Goal: Task Accomplishment & Management: Use online tool/utility

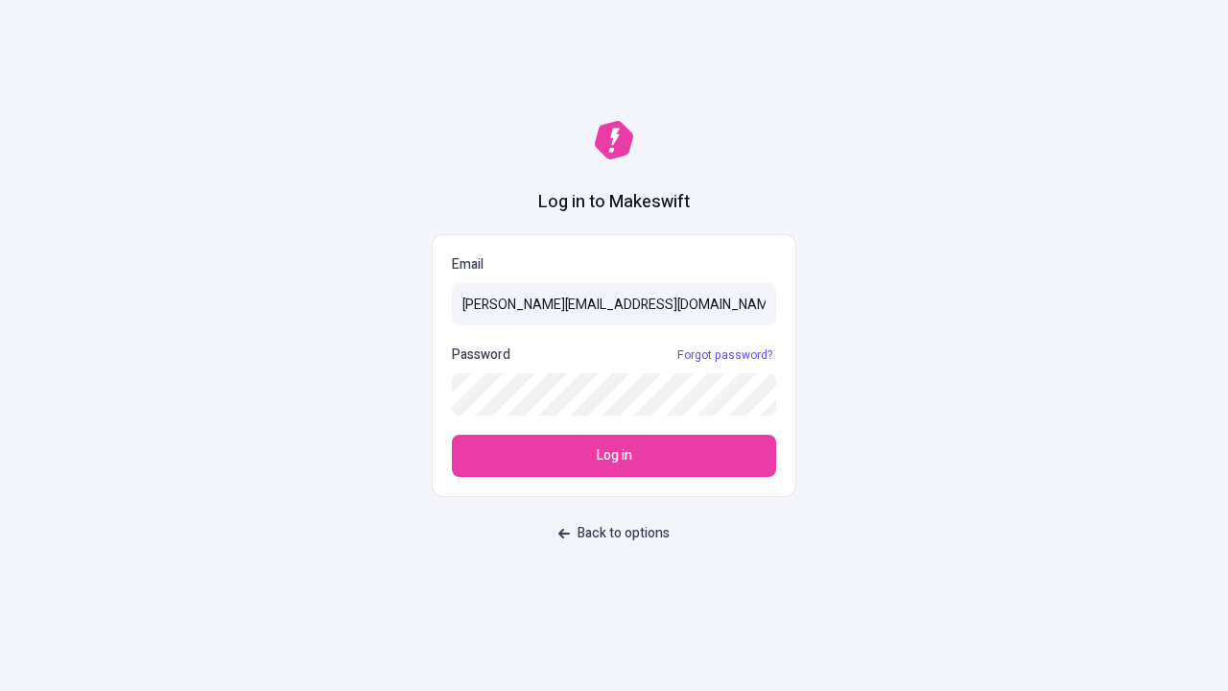
type input "[PERSON_NAME][EMAIL_ADDRESS][DOMAIN_NAME]"
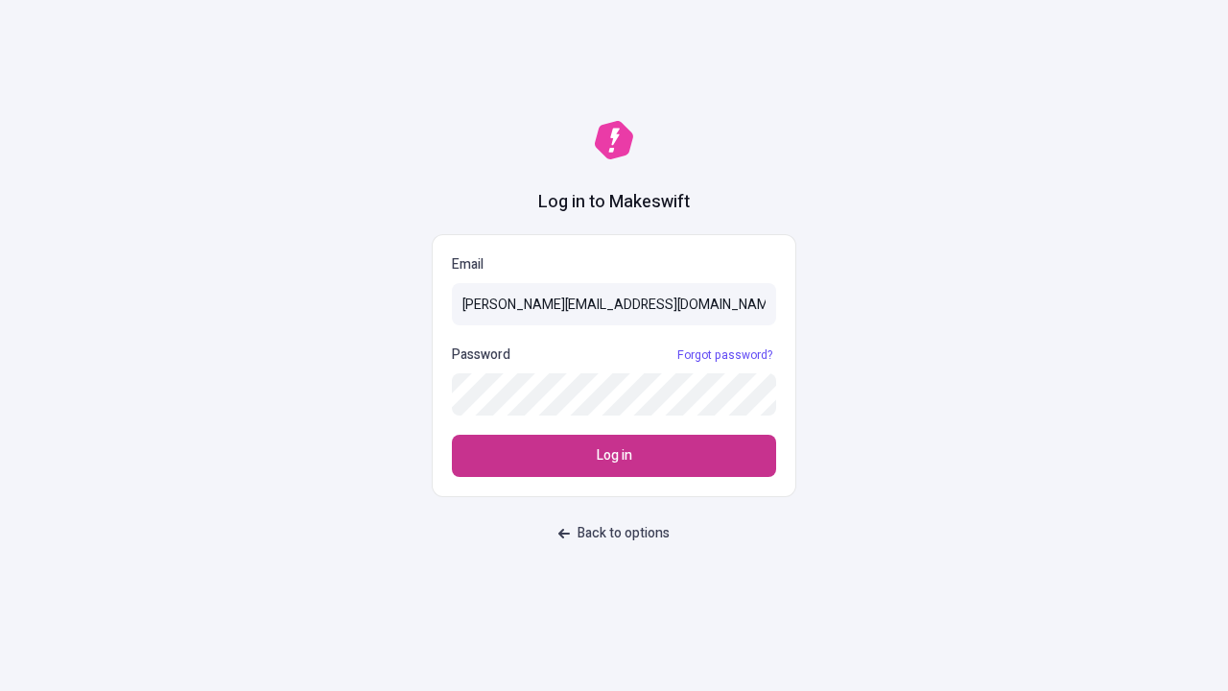
click at [614, 456] on span "Log in" at bounding box center [615, 455] width 36 height 21
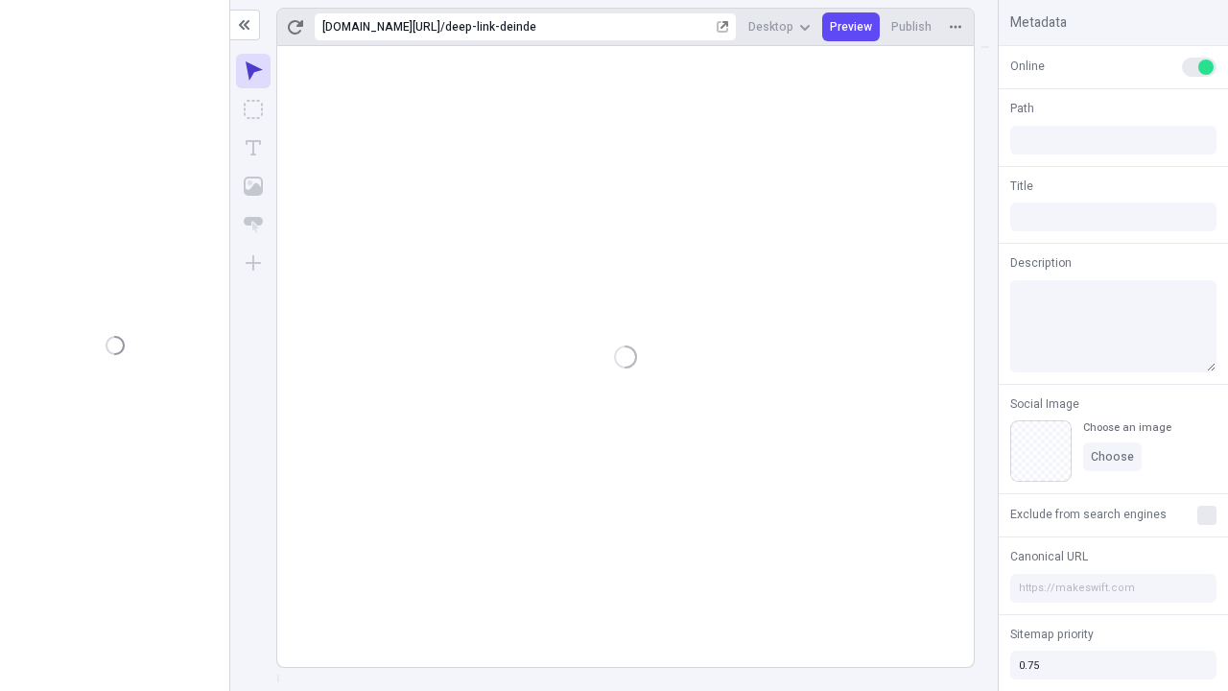
type input "/deep-link-deinde"
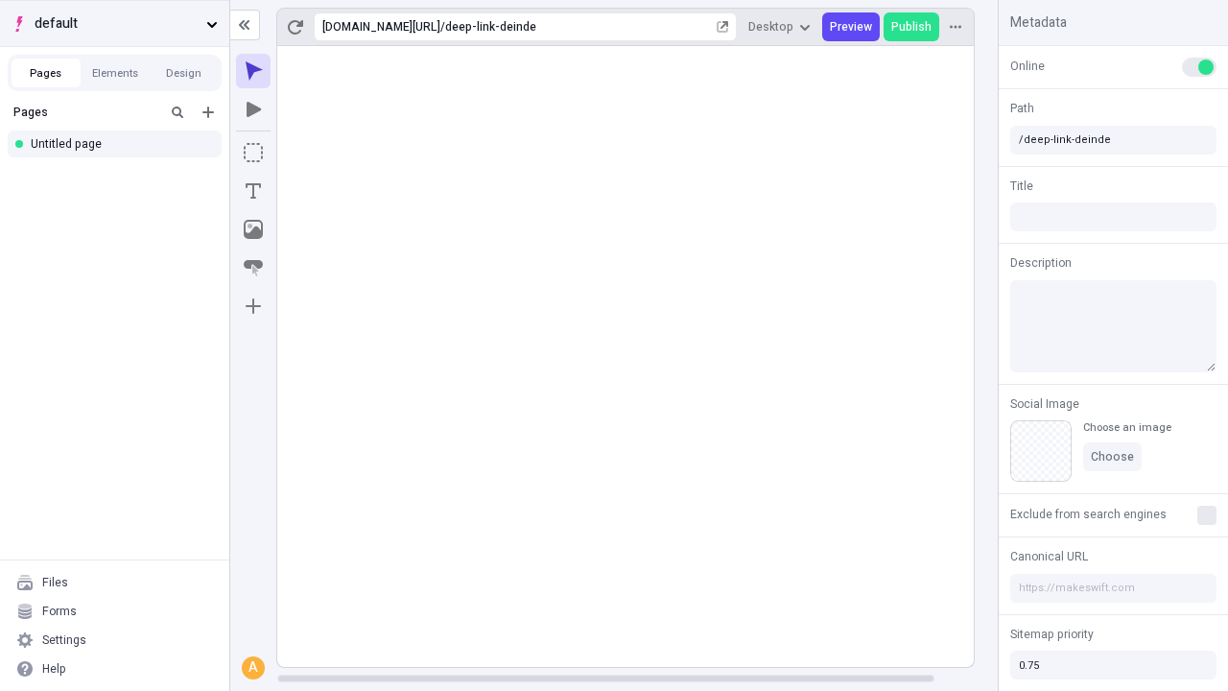
click at [114, 23] on span "default" at bounding box center [117, 23] width 164 height 21
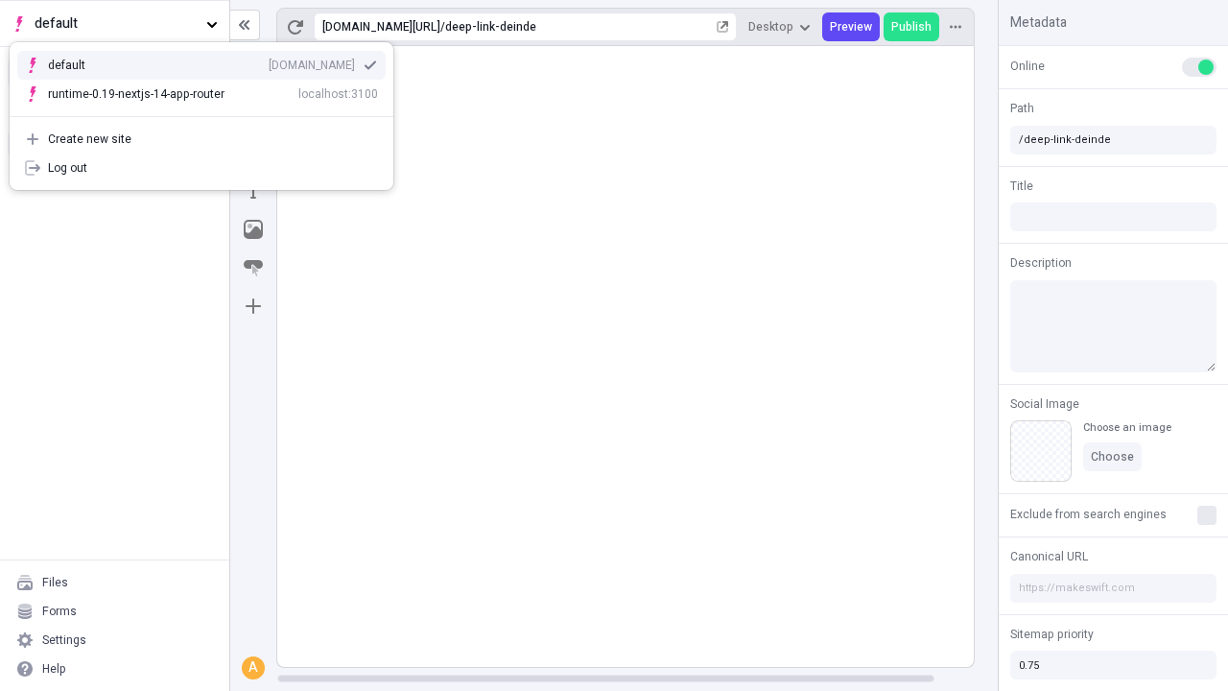
click at [202, 139] on div "Create new site" at bounding box center [213, 138] width 330 height 15
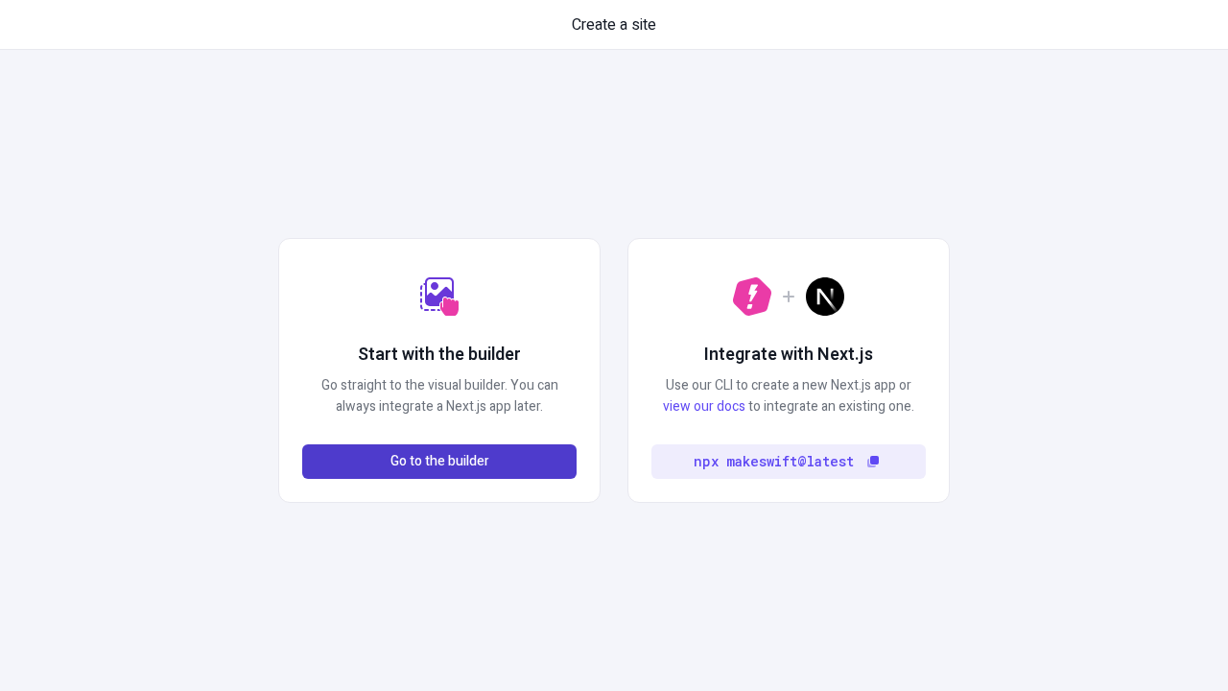
click at [440, 462] on span "Go to the builder" at bounding box center [440, 461] width 99 height 21
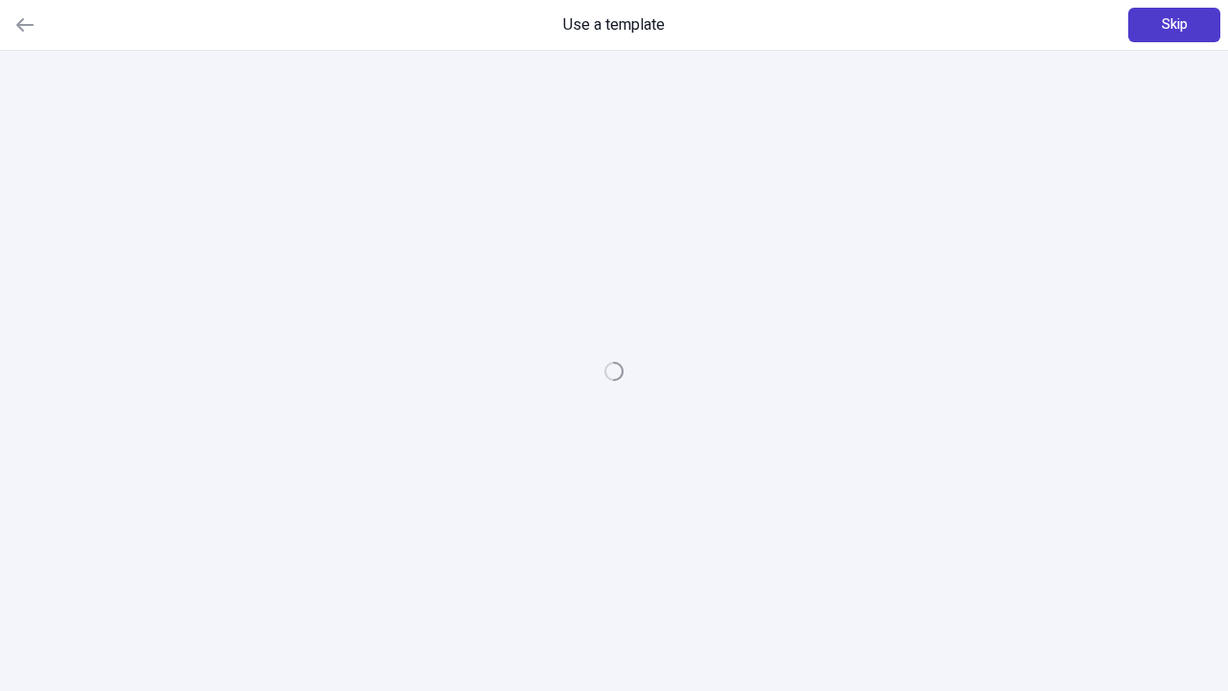
click at [1175, 25] on span "Skip" at bounding box center [1175, 24] width 26 height 21
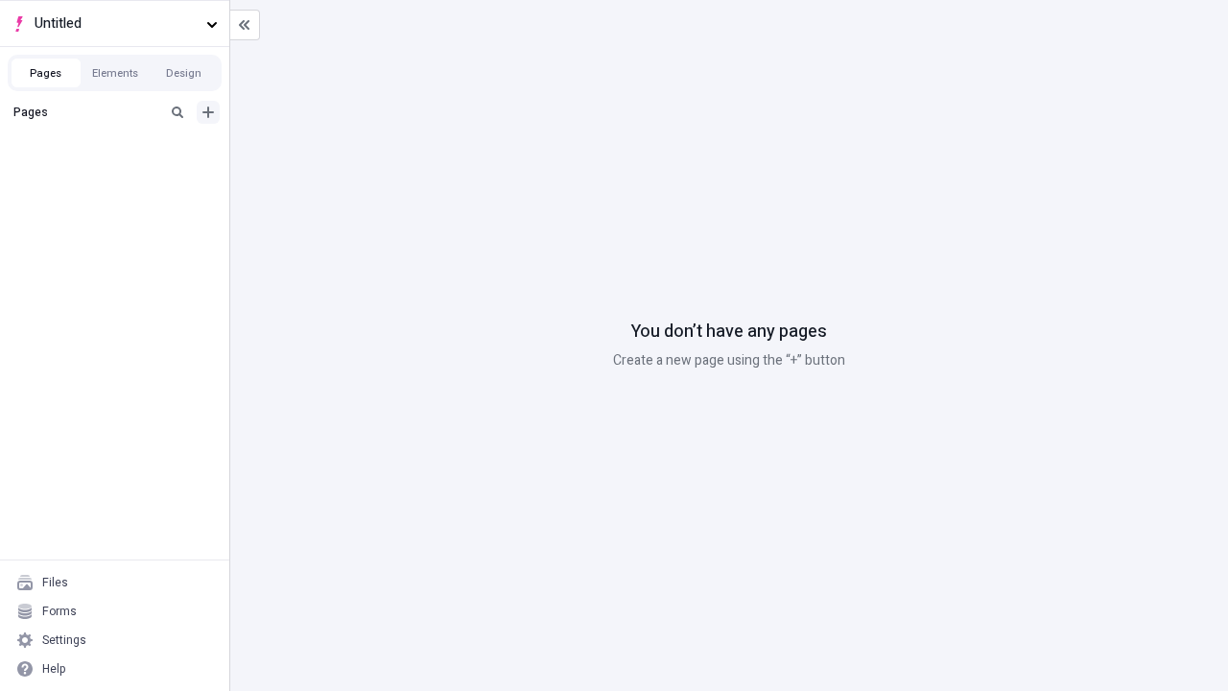
click at [208, 112] on icon "Add new" at bounding box center [209, 113] width 12 height 12
click at [120, 175] on div "Blank page" at bounding box center [120, 178] width 184 height 29
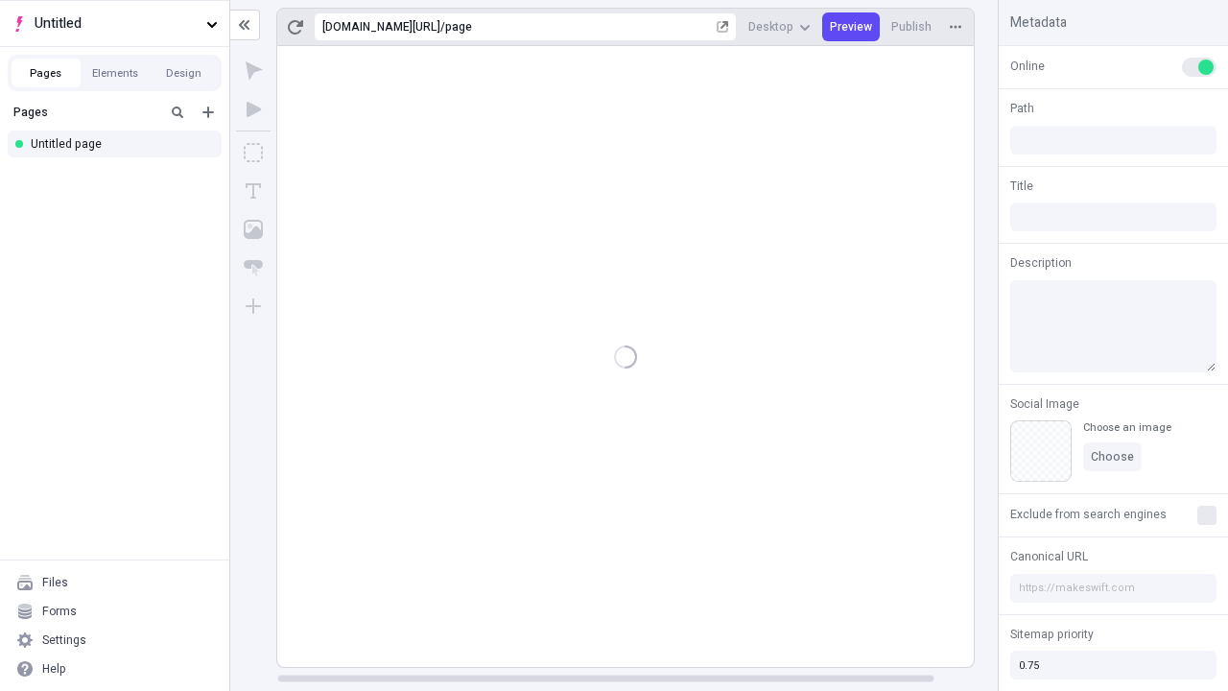
type input "/page"
click at [253, 153] on icon "Box" at bounding box center [253, 152] width 19 height 19
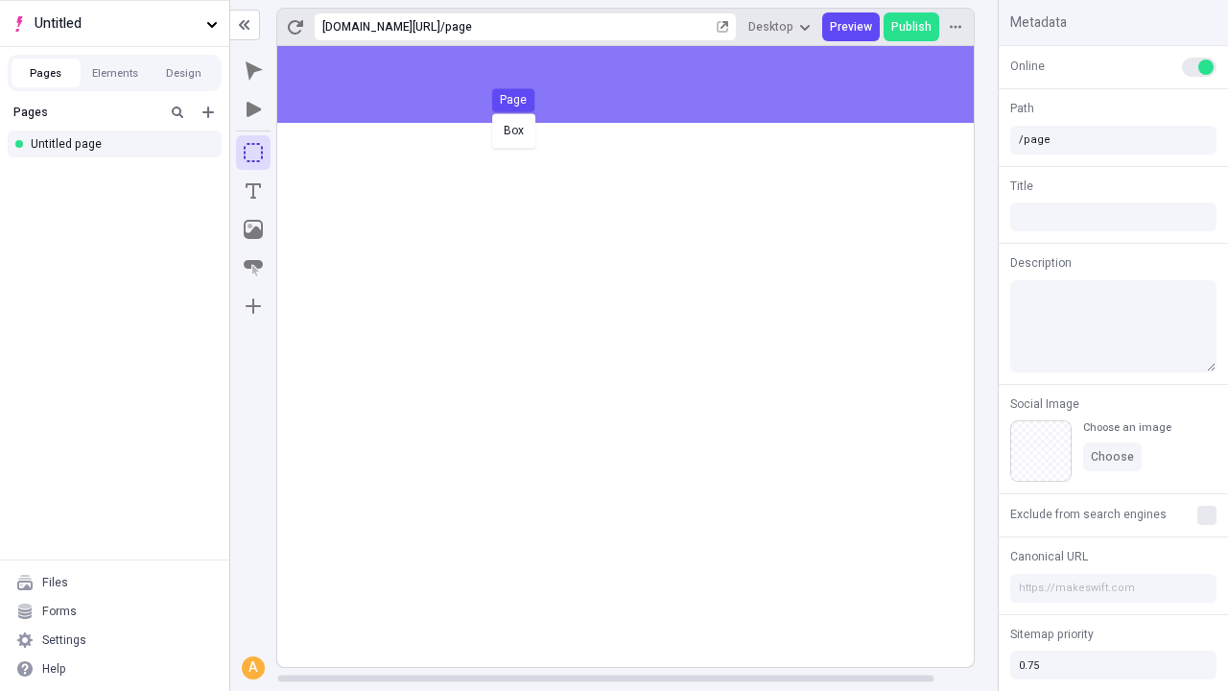
click at [645, 84] on div "Box Page" at bounding box center [614, 345] width 1228 height 691
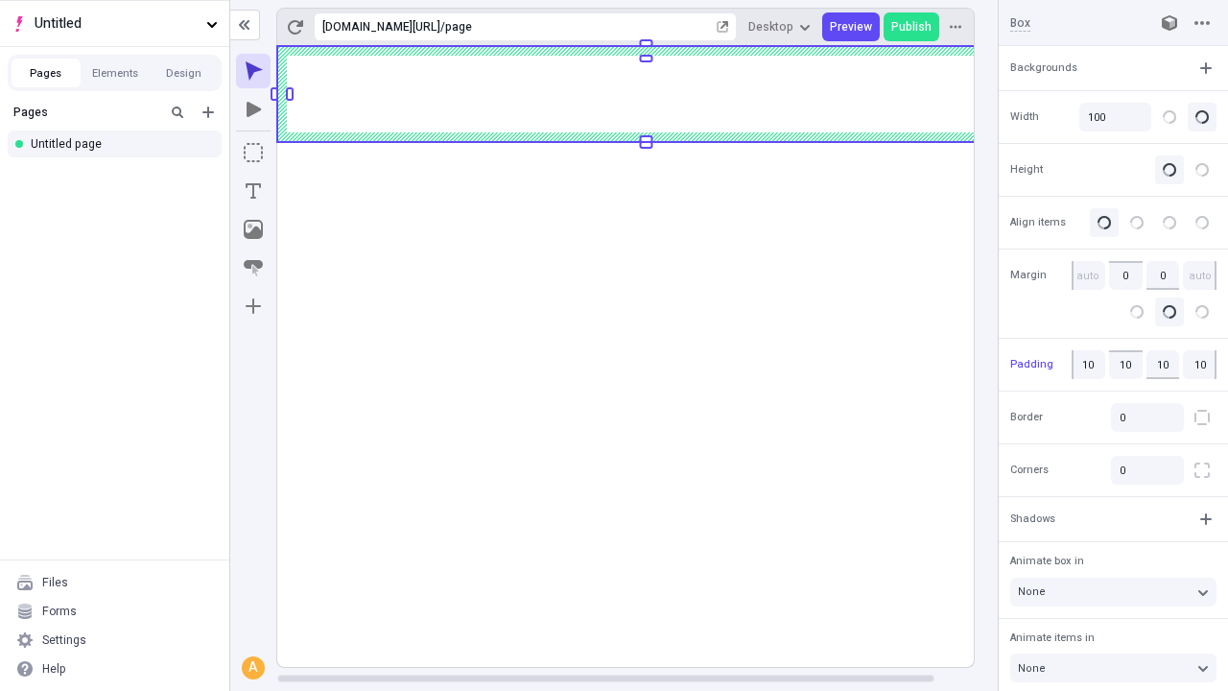
click at [253, 229] on icon "Image" at bounding box center [253, 229] width 19 height 19
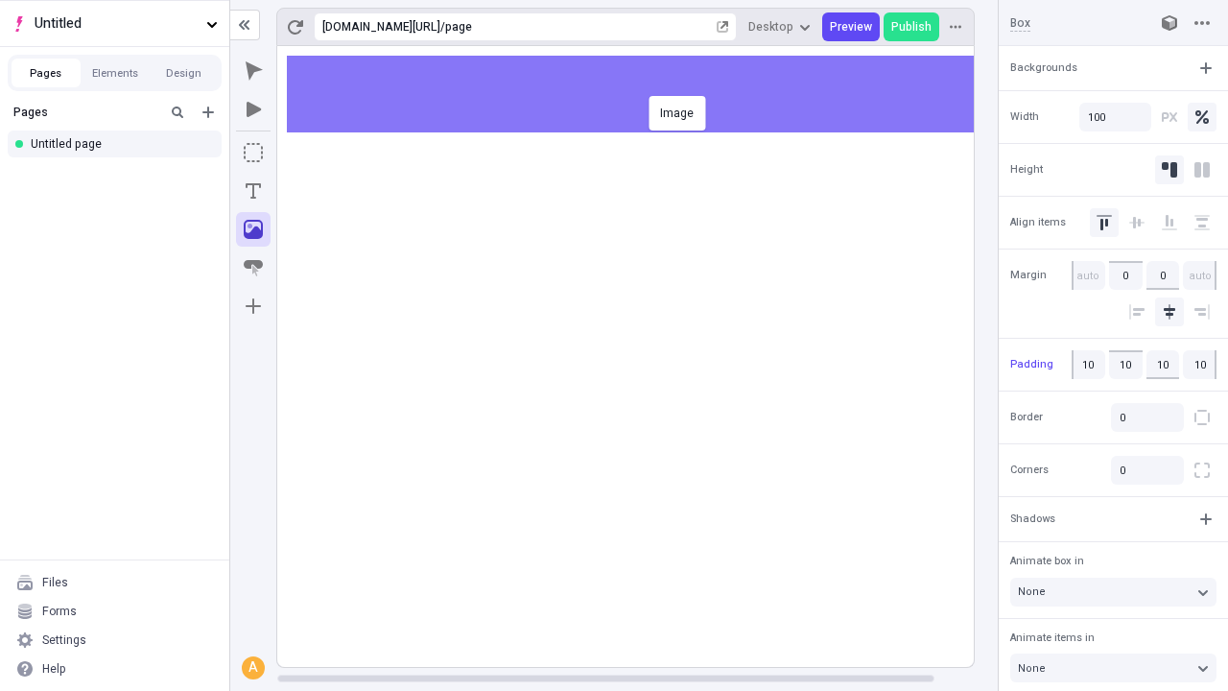
click at [645, 94] on div "Image" at bounding box center [614, 345] width 1228 height 691
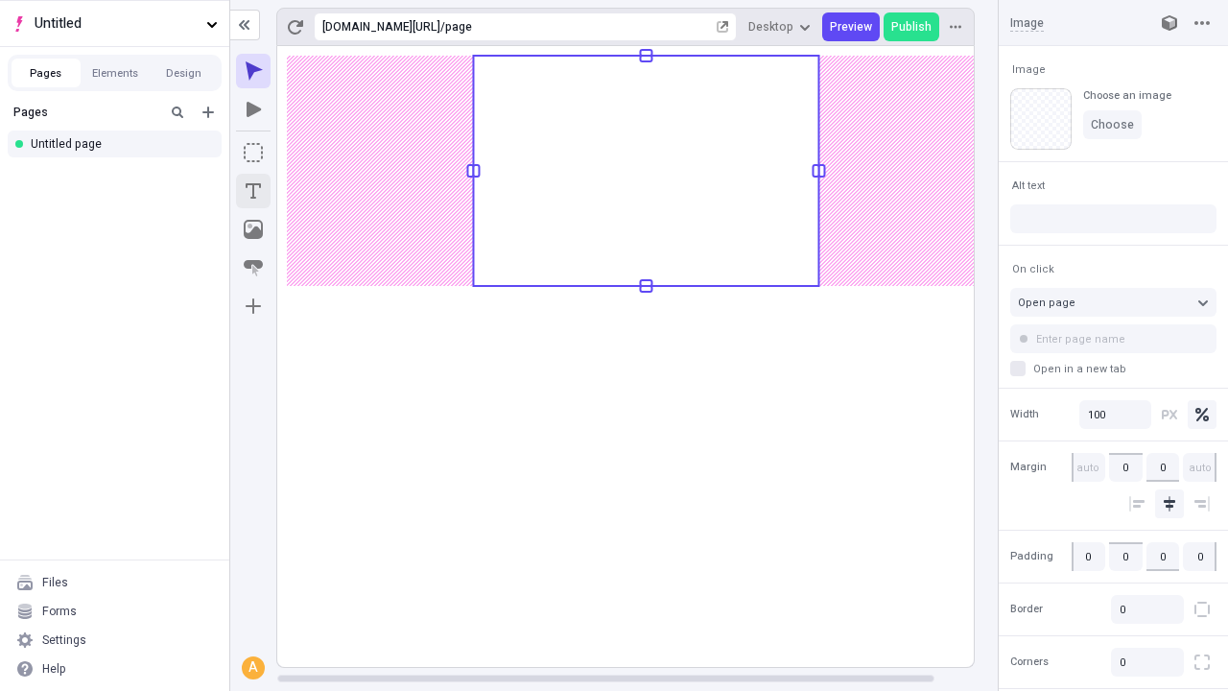
click at [253, 191] on icon "Text" at bounding box center [253, 190] width 15 height 15
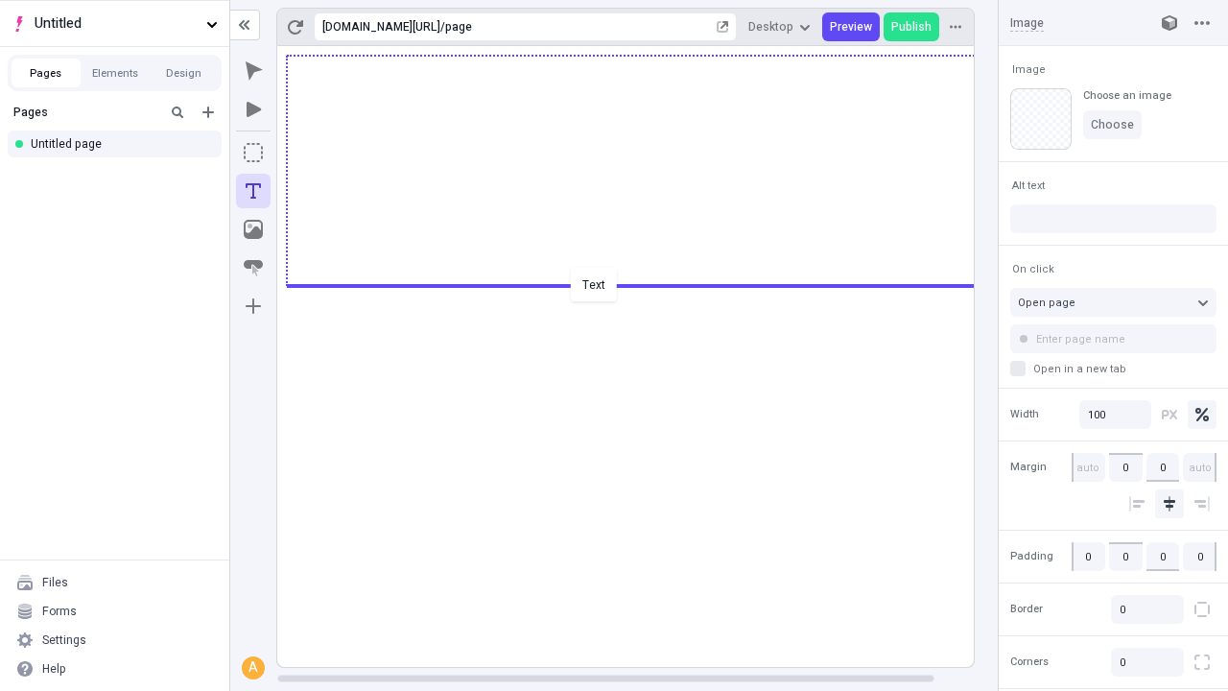
click at [645, 284] on div "Text" at bounding box center [614, 345] width 1228 height 691
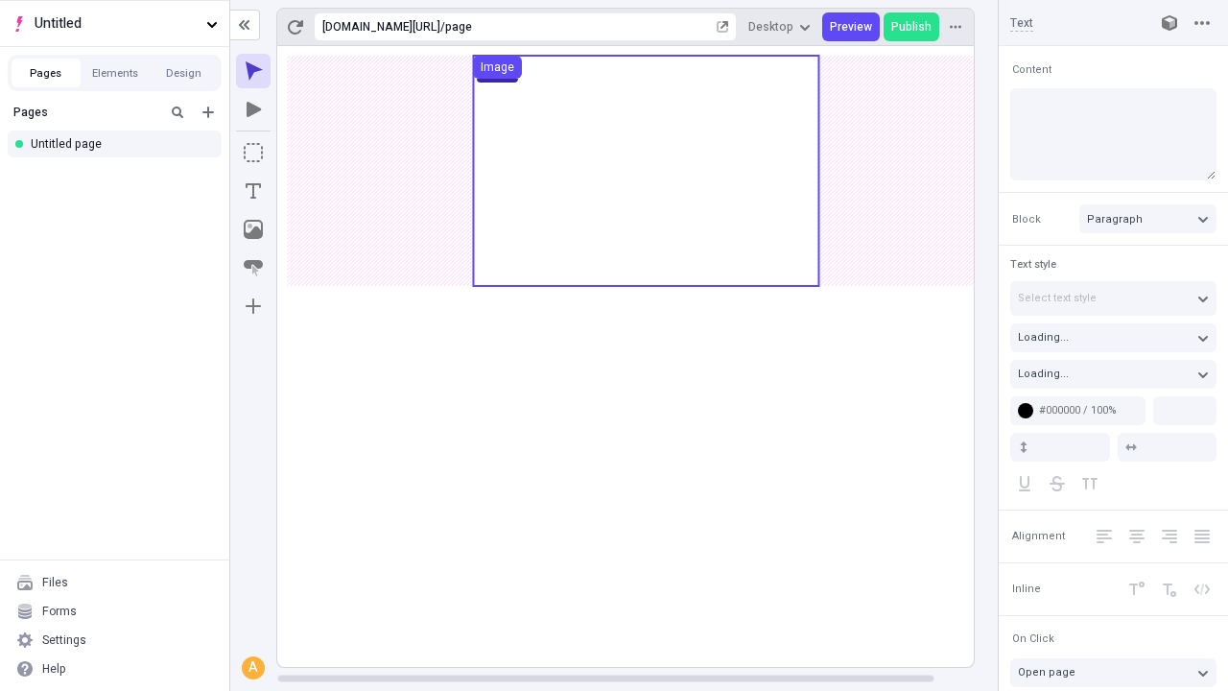
type input "18"
type input "1.5"
type textarea "Monotonectally empower turnkey technologies. Rapidiously network client-centric…"
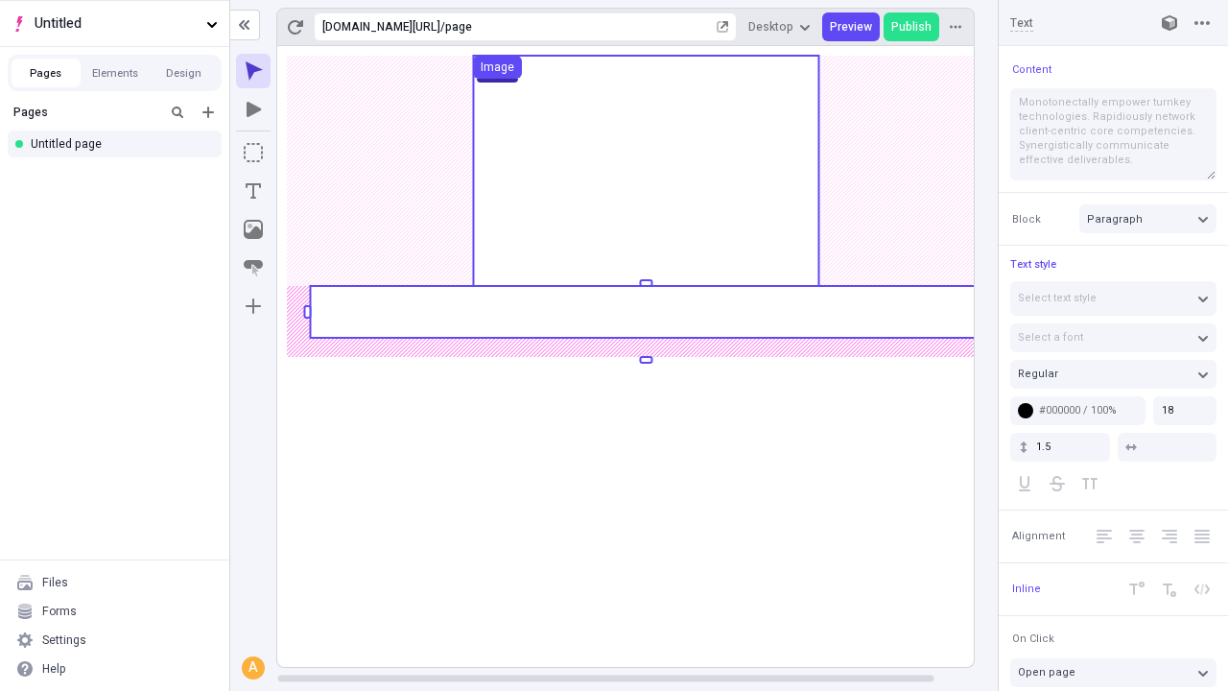
click at [645, 312] on rect at bounding box center [646, 312] width 672 height 52
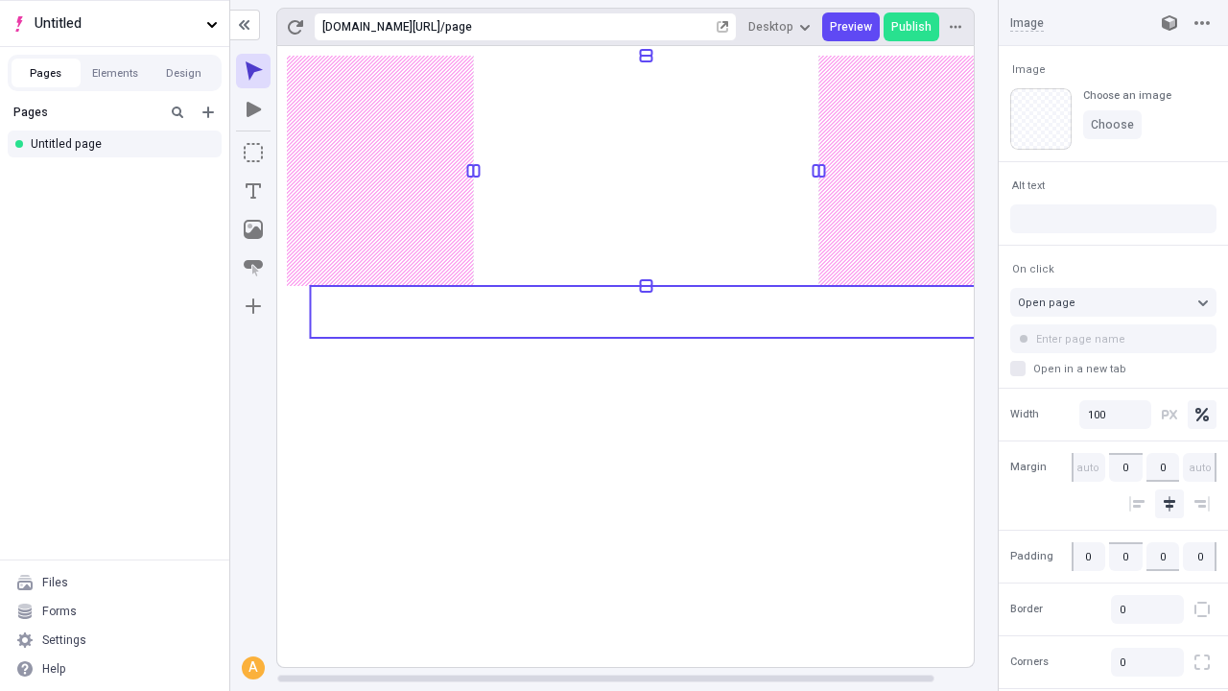
click at [645, 312] on rect at bounding box center [646, 356] width 738 height 621
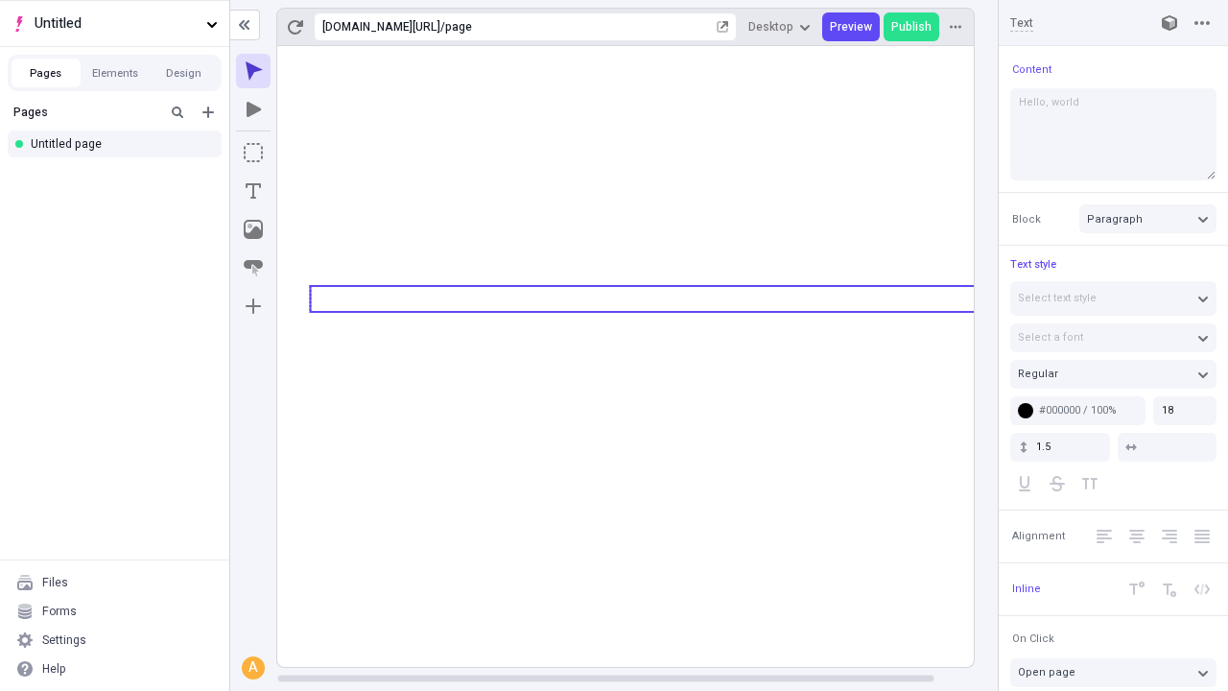
type textarea "Hello, world!"
click at [253, 229] on icon "Image" at bounding box center [253, 229] width 19 height 19
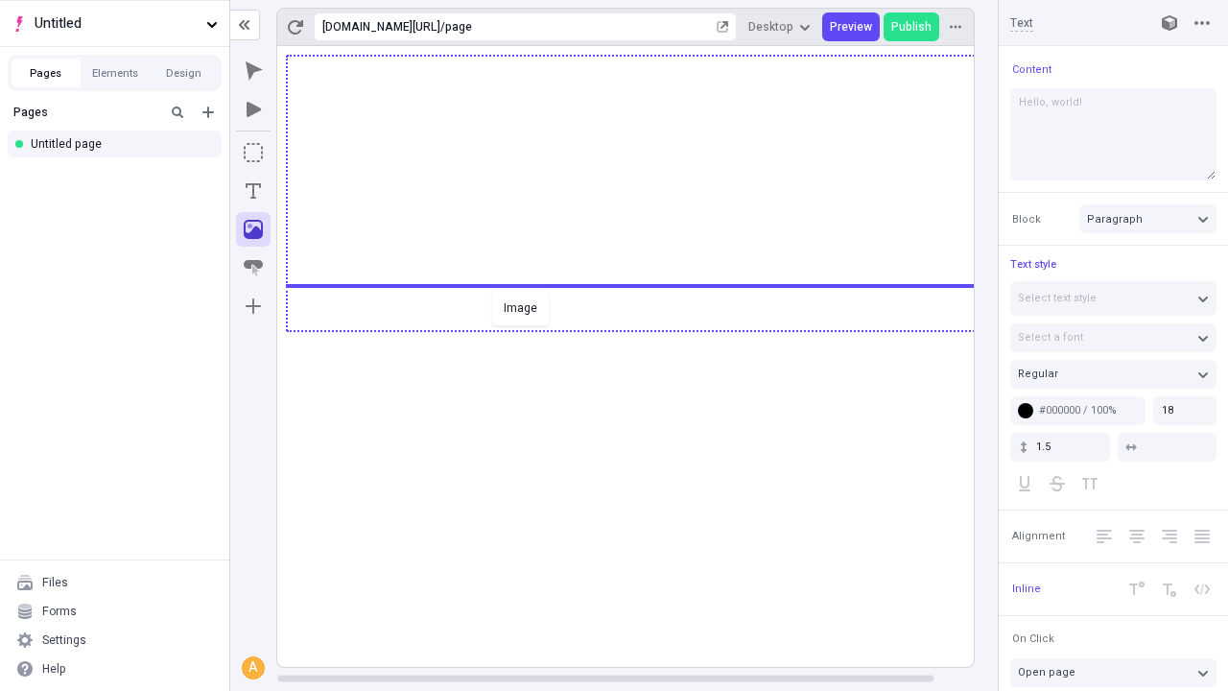
click at [645, 329] on div "Image" at bounding box center [614, 345] width 1228 height 691
